Goal: Task Accomplishment & Management: Use online tool/utility

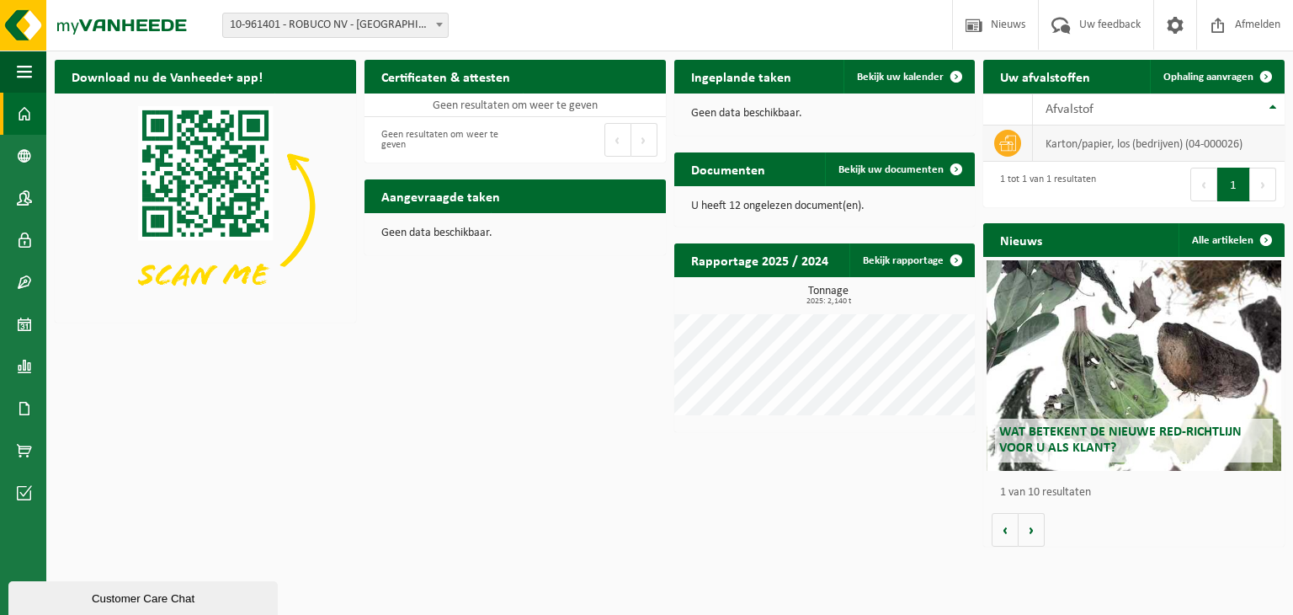
click at [1130, 141] on td "karton/papier, los (bedrijven) (04-000026)" at bounding box center [1159, 143] width 252 height 36
click at [1169, 152] on td "karton/papier, los (bedrijven) (04-000026)" at bounding box center [1159, 143] width 252 height 36
click at [1249, 82] on span "Ophaling aanvragen" at bounding box center [1209, 77] width 90 height 11
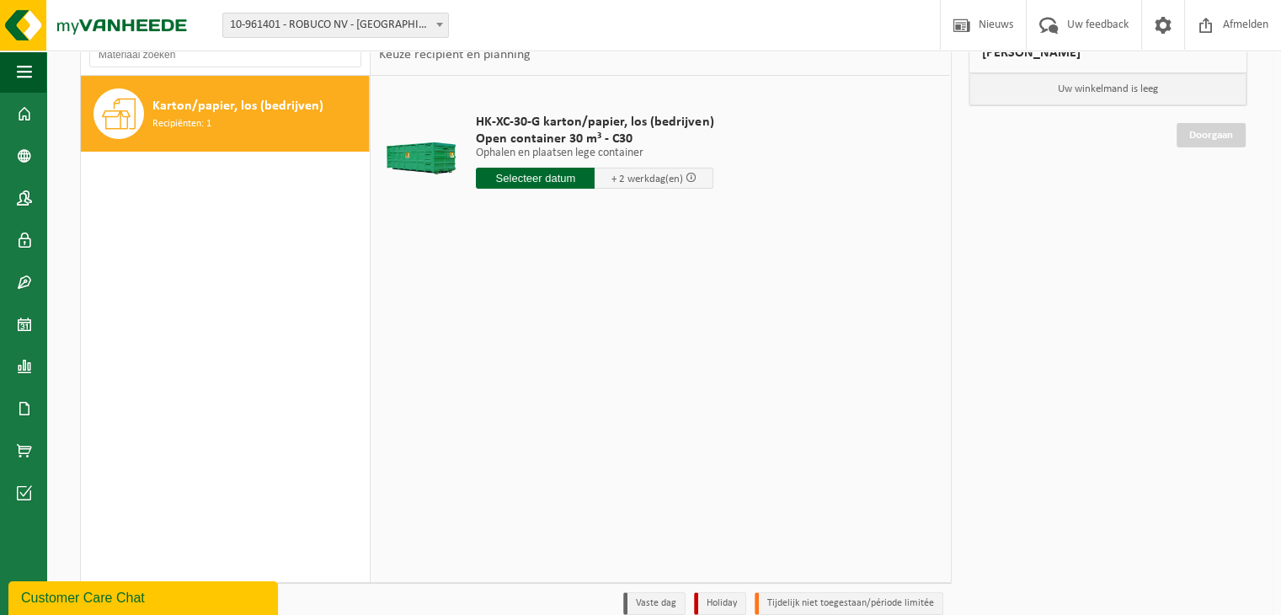
scroll to position [130, 0]
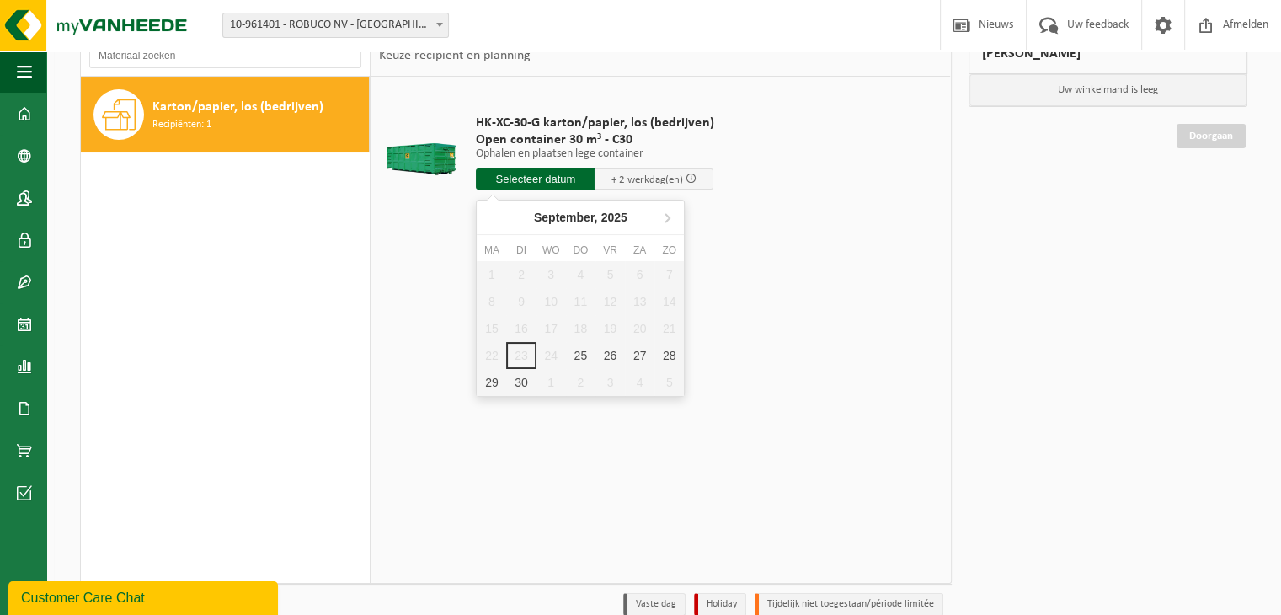
click at [517, 182] on input "text" at bounding box center [535, 178] width 119 height 21
click at [583, 355] on div "25" at bounding box center [580, 355] width 29 height 27
type input "Van 2025-09-25"
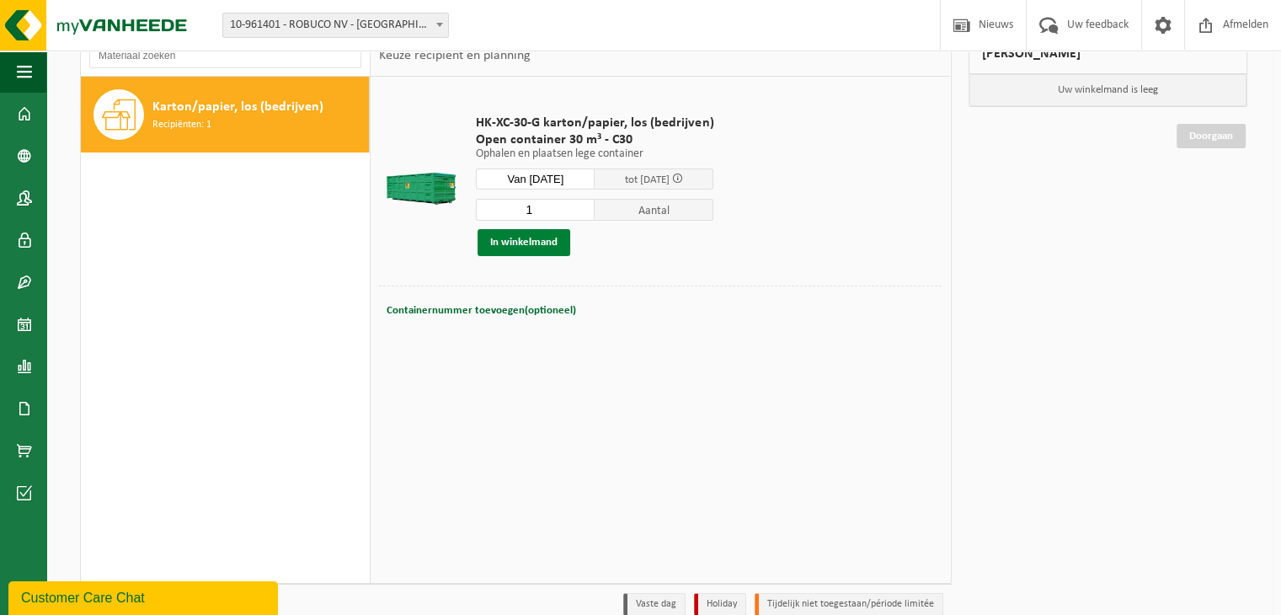
click at [540, 248] on button "In winkelmand" at bounding box center [523, 242] width 93 height 27
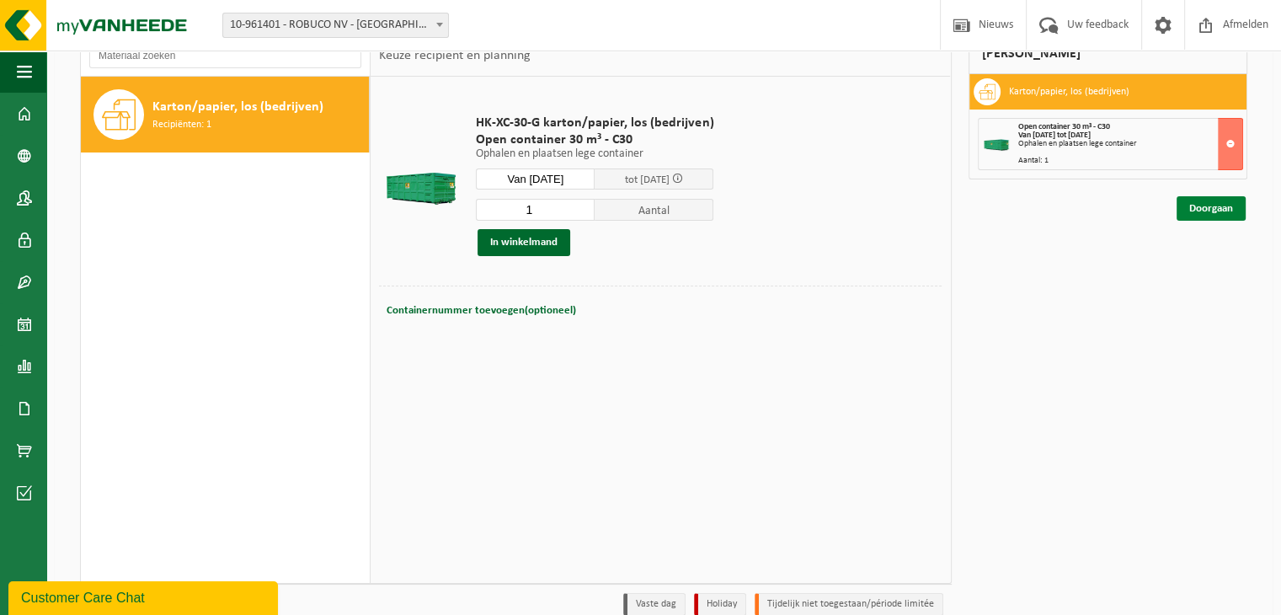
click at [1217, 205] on link "Doorgaan" at bounding box center [1210, 208] width 69 height 24
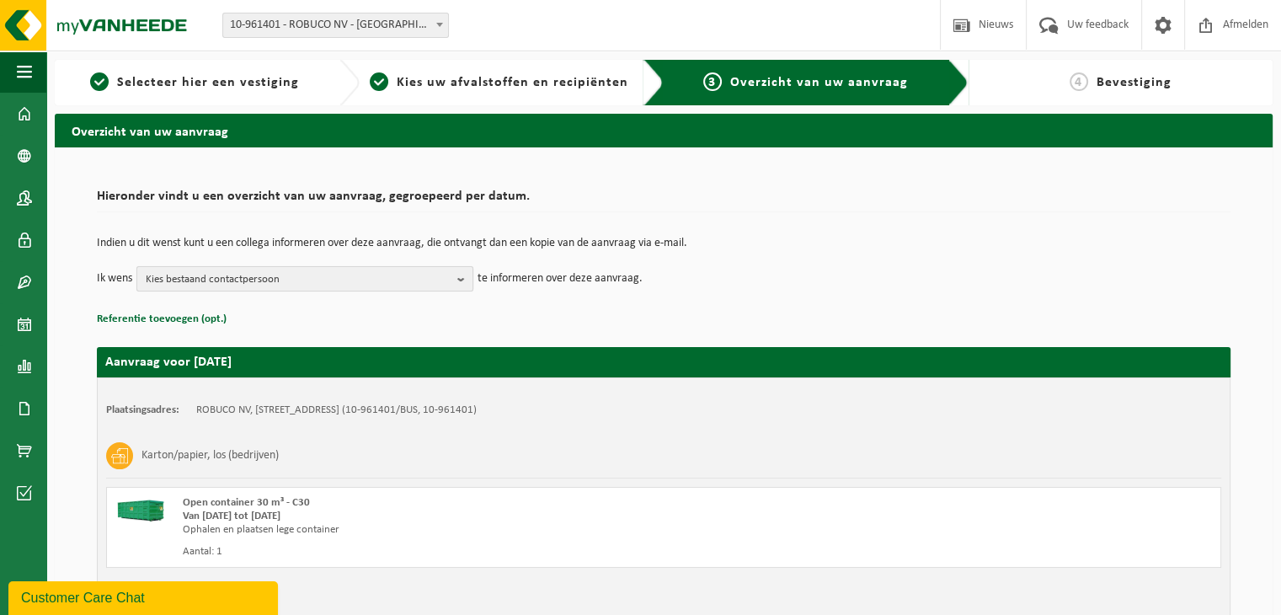
click at [464, 282] on b "button" at bounding box center [464, 279] width 15 height 24
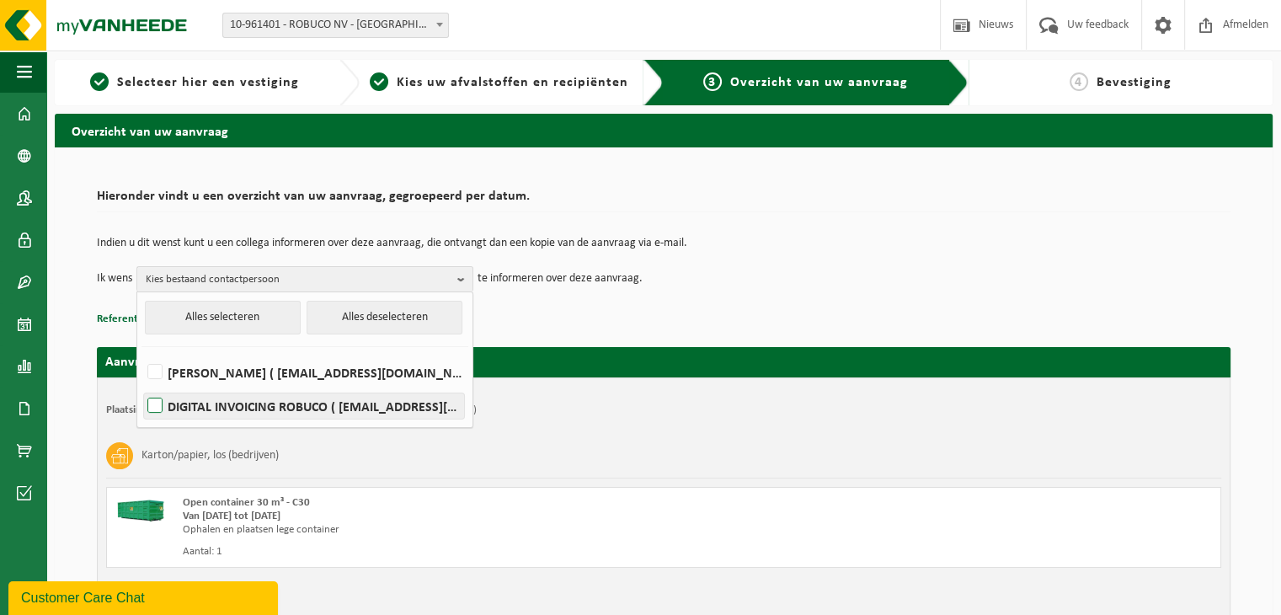
click at [214, 413] on label "DIGITAL INVOICING ROBUCO ( invoice@robuco.be )" at bounding box center [304, 405] width 320 height 25
click at [141, 385] on input "DIGITAL INVOICING ROBUCO ( invoice@robuco.be )" at bounding box center [141, 384] width 1 height 1
checkbox input "true"
click at [743, 286] on td "Ik wens DIGITAL INVOICING ROBUCO Alles selecteren Alles deselecteren JEAN BUYS …" at bounding box center [663, 278] width 1133 height 25
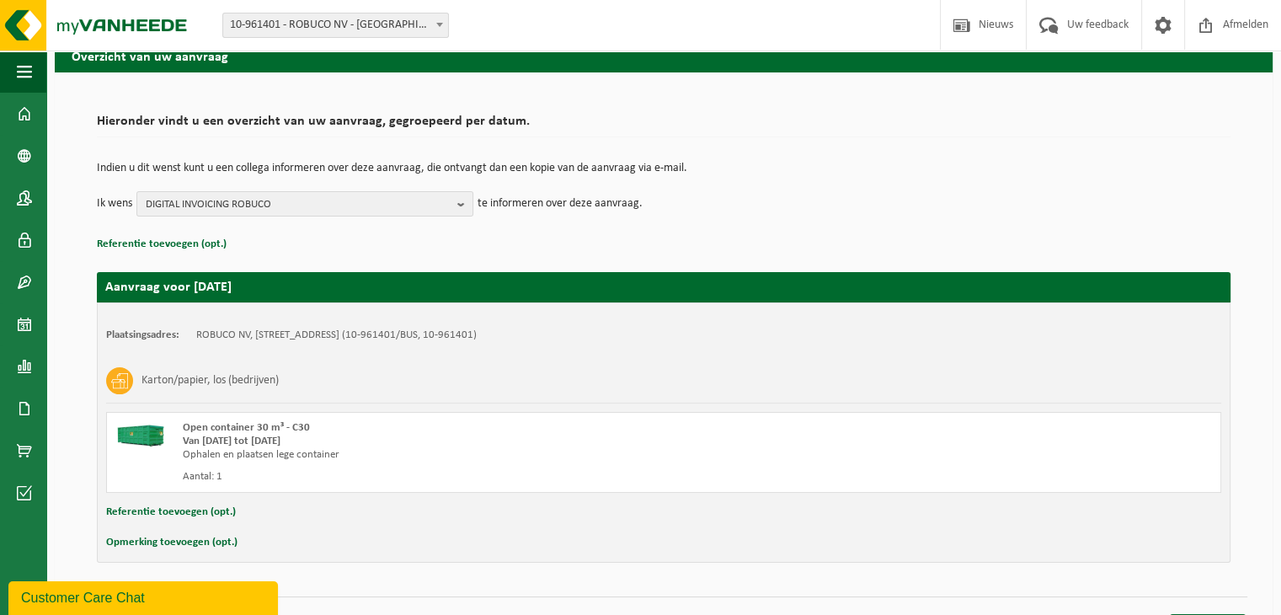
scroll to position [107, 0]
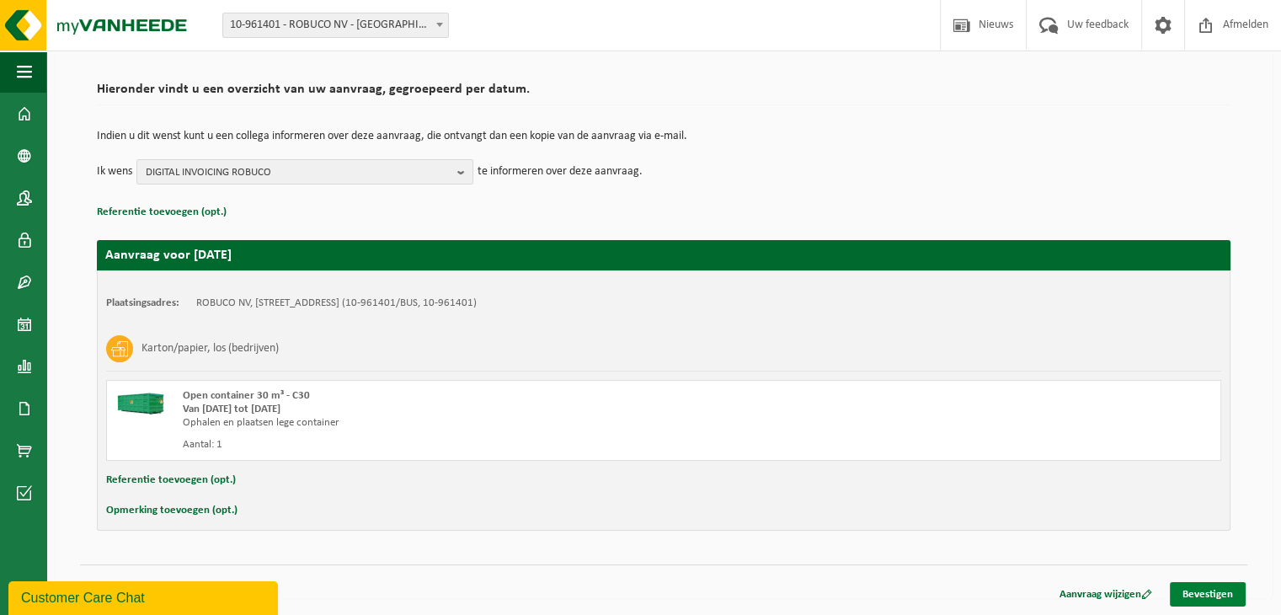
click at [1219, 603] on link "Bevestigen" at bounding box center [1207, 594] width 76 height 24
